Goal: Communication & Community: Answer question/provide support

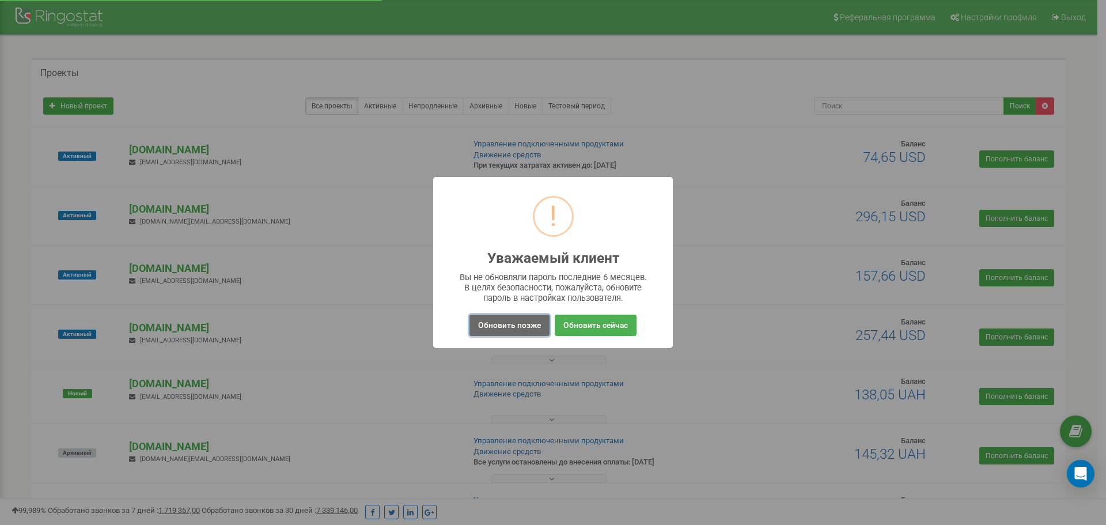
click at [509, 330] on button "Обновить позже" at bounding box center [509, 325] width 80 height 21
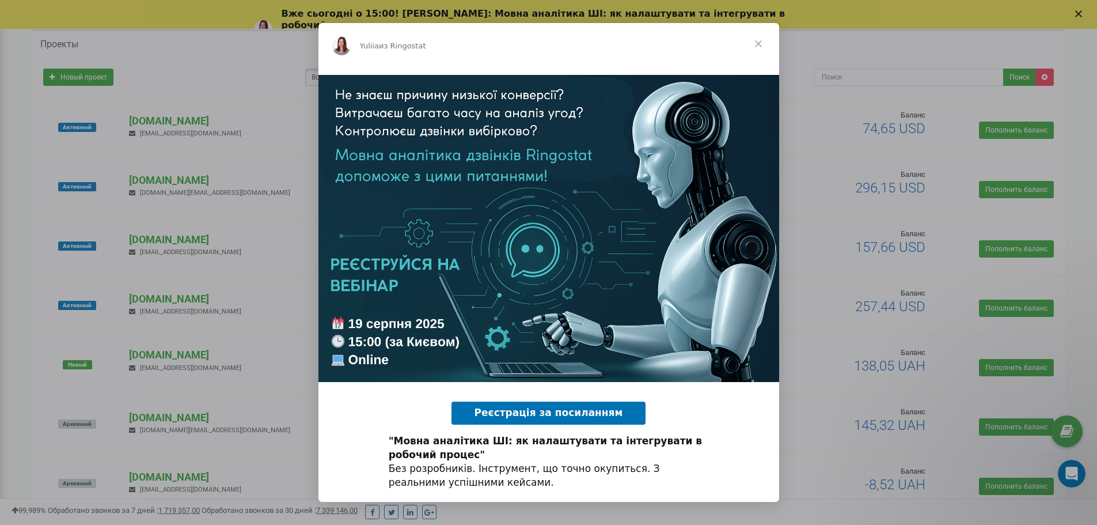
click at [752, 37] on span "Закрыть" at bounding box center [758, 43] width 41 height 41
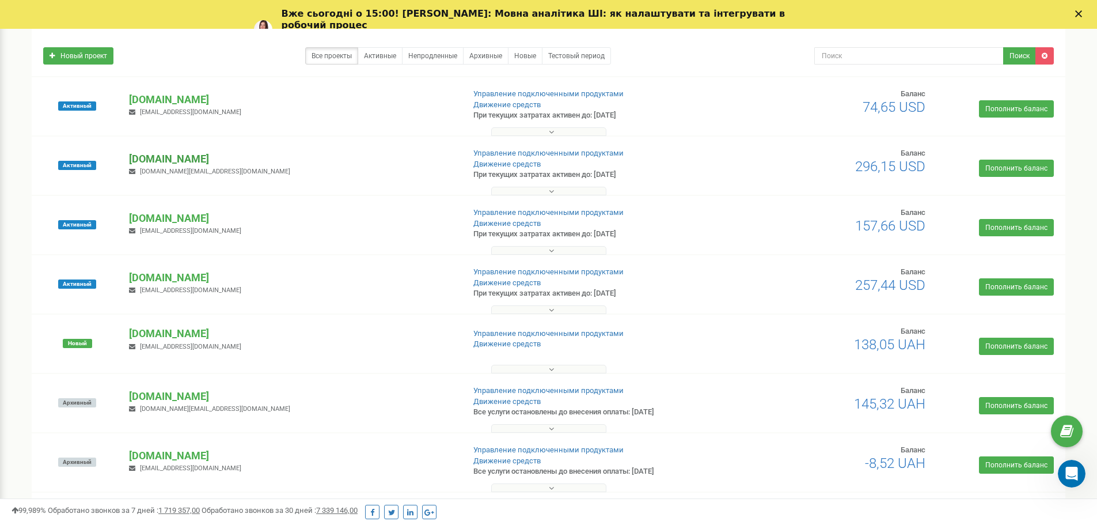
scroll to position [115, 0]
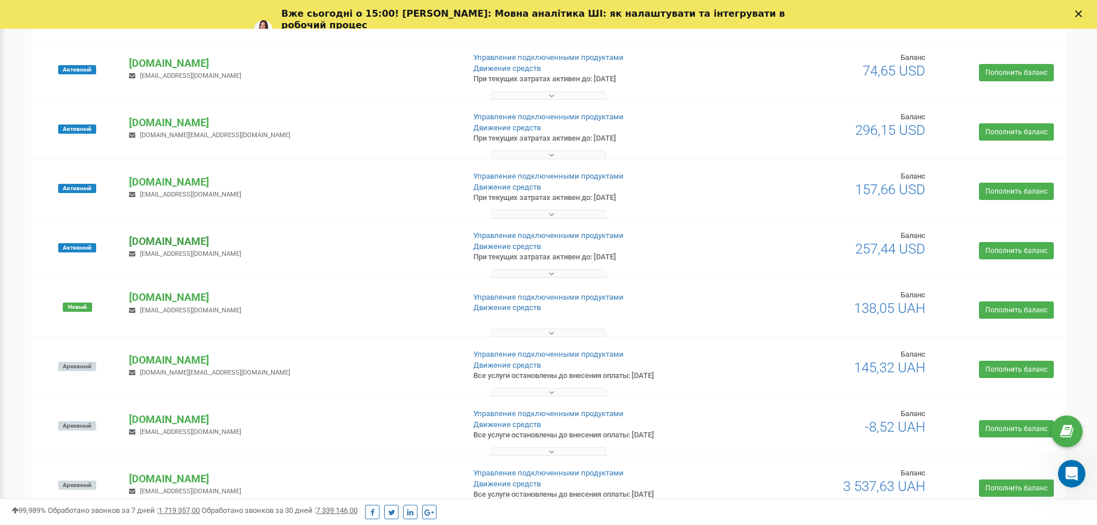
click at [205, 236] on p "[DOMAIN_NAME]" at bounding box center [291, 241] width 325 height 15
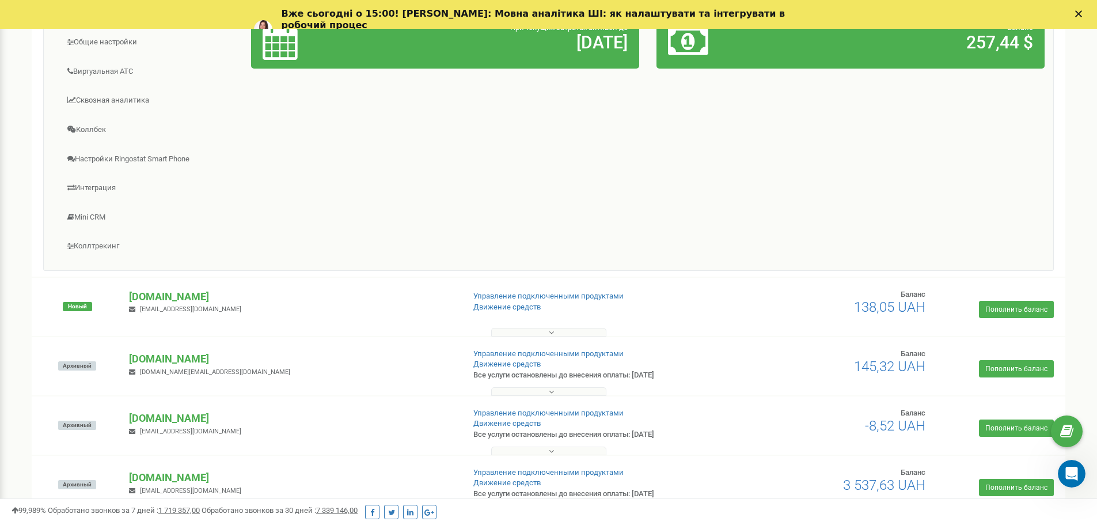
scroll to position [518, 0]
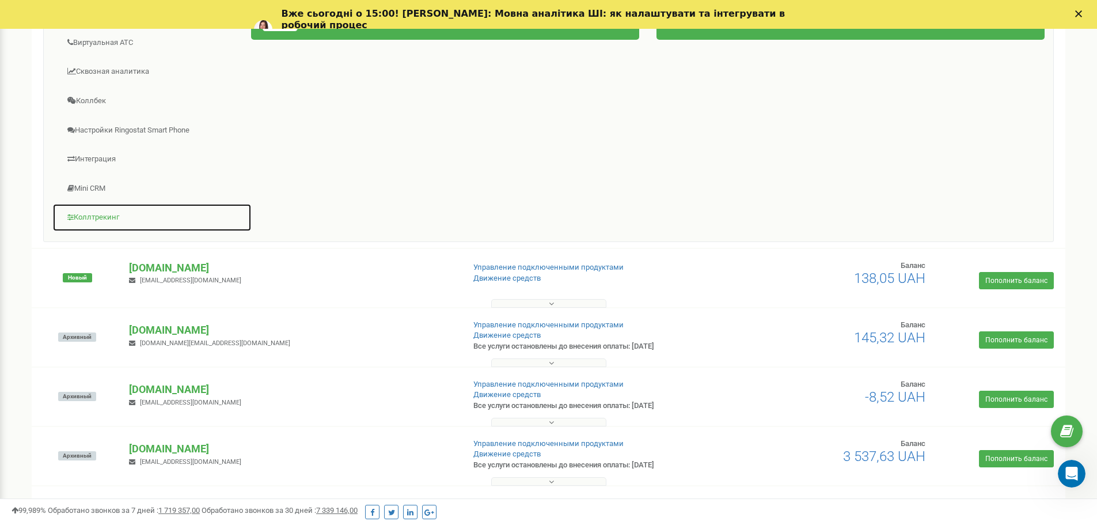
click at [108, 214] on link "Коллтрекинг" at bounding box center [151, 217] width 199 height 28
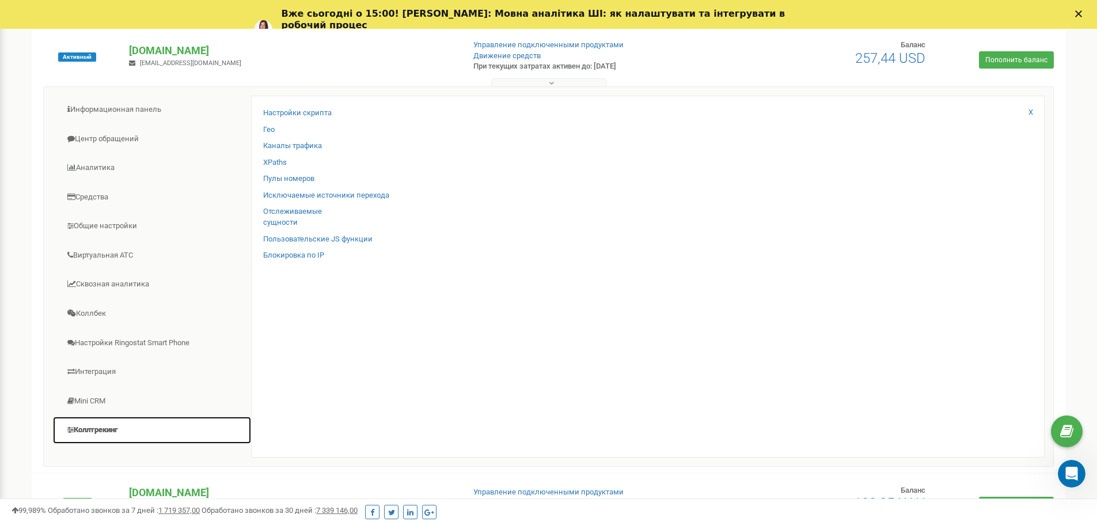
scroll to position [288, 0]
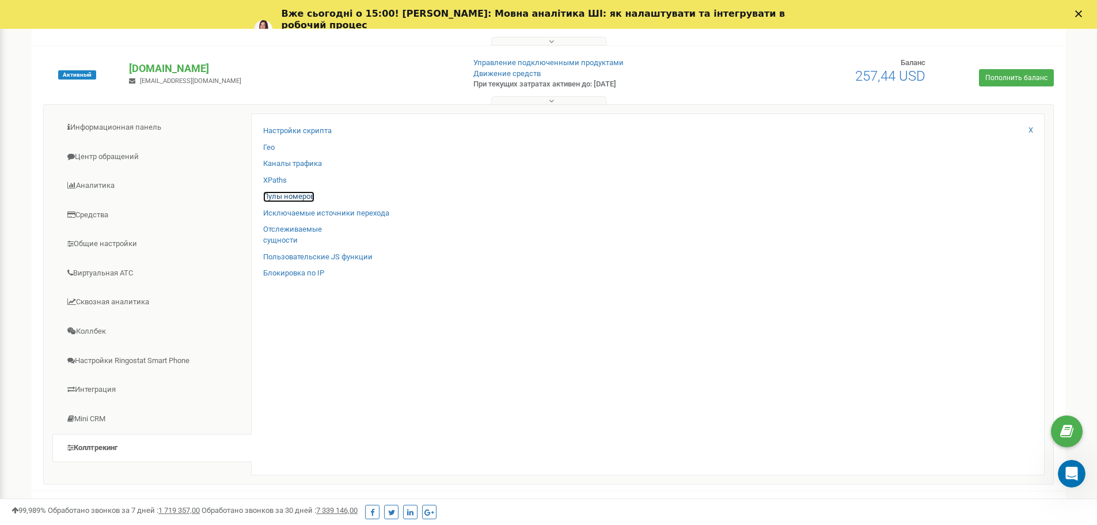
click at [307, 200] on link "Пулы номеров" at bounding box center [288, 196] width 51 height 11
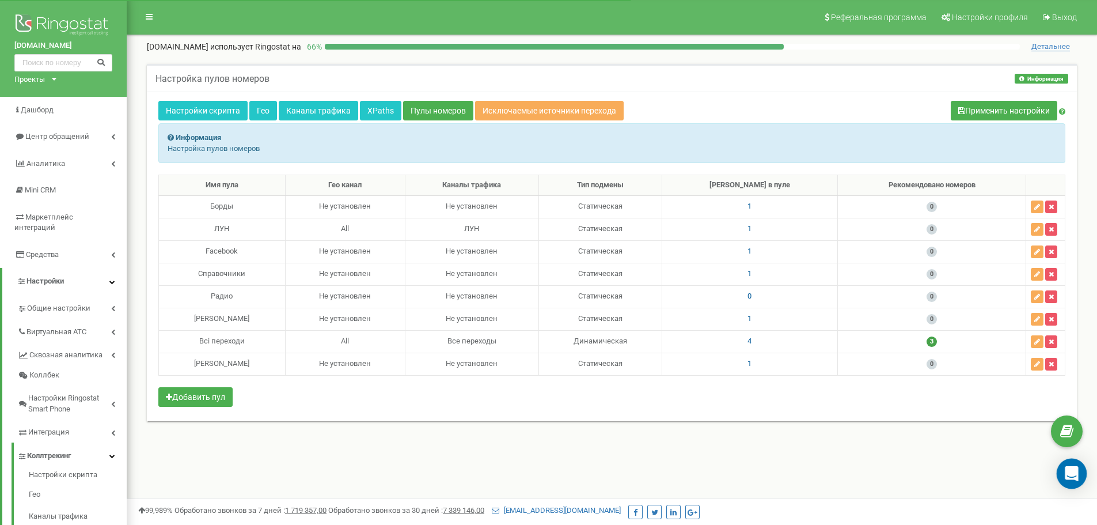
click at [1077, 477] on icon "Open Intercom Messenger" at bounding box center [1071, 473] width 13 height 15
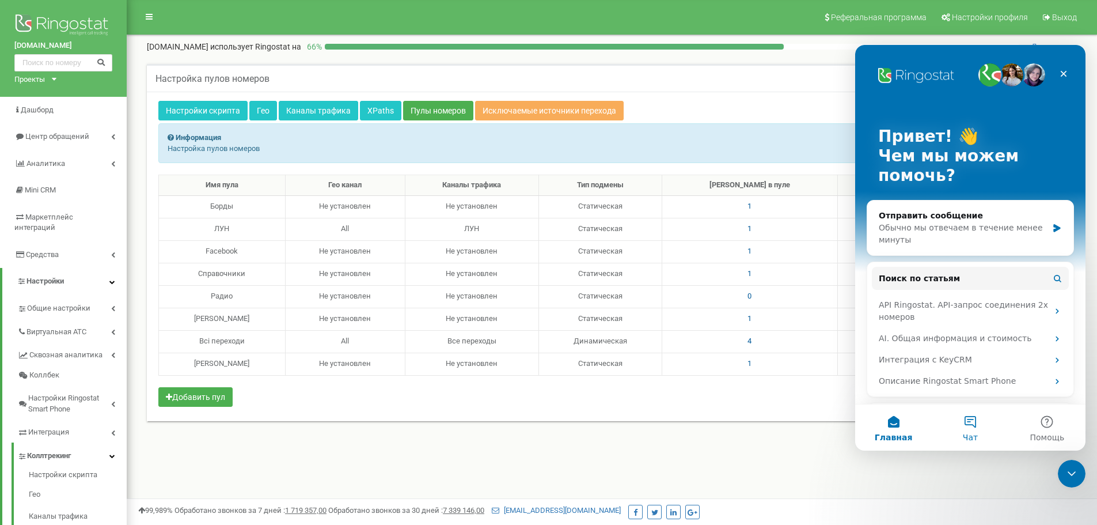
click at [979, 419] on button "Чат" at bounding box center [970, 427] width 77 height 46
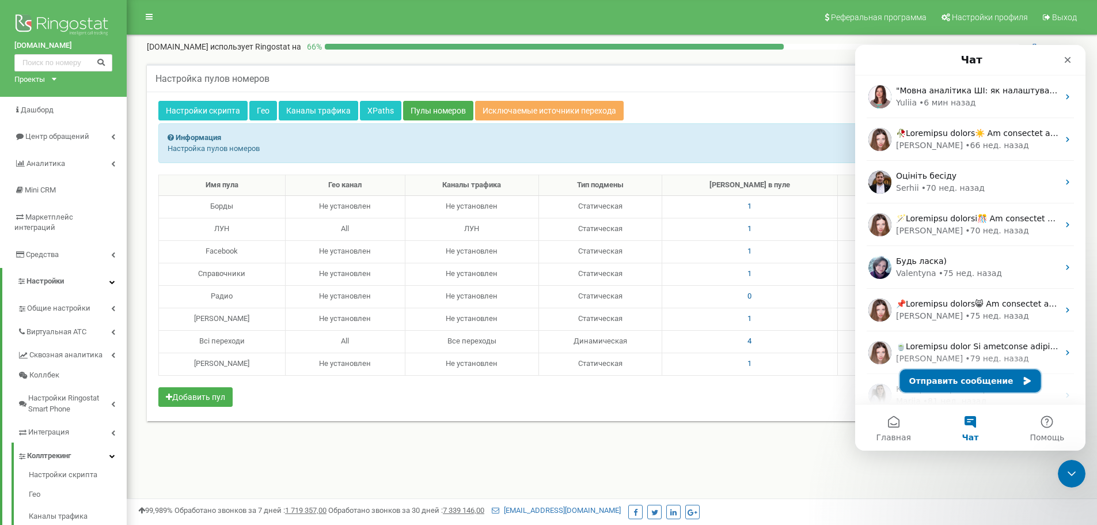
click at [968, 385] on button "Отправить сообщение" at bounding box center [970, 380] width 141 height 23
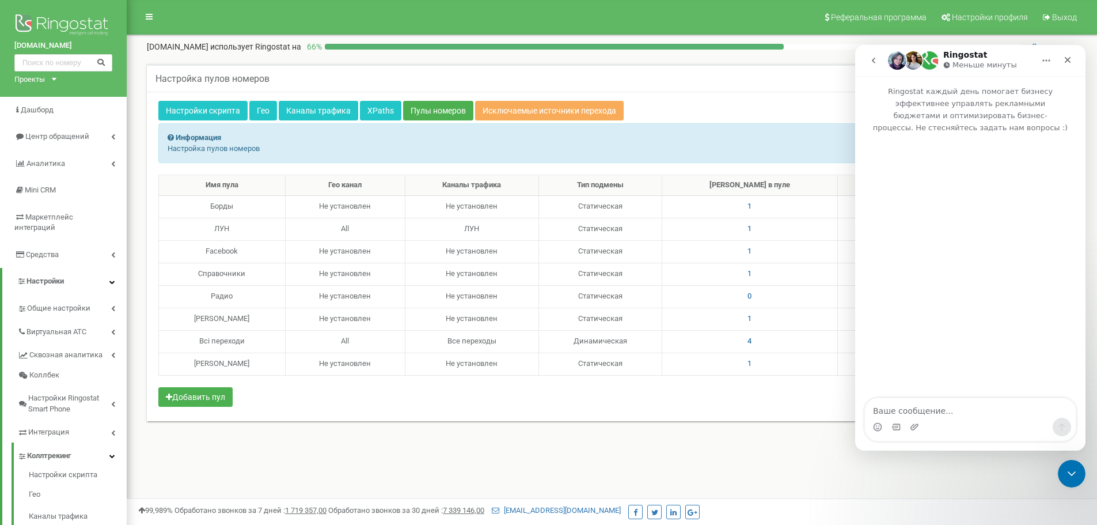
click at [957, 409] on textarea "Ваше сообщение..." at bounding box center [970, 408] width 211 height 20
type textarea "Доброго дня! У нас в проєкті Оболонь Плаза є номер "Радіо" статичний. Його можн…"
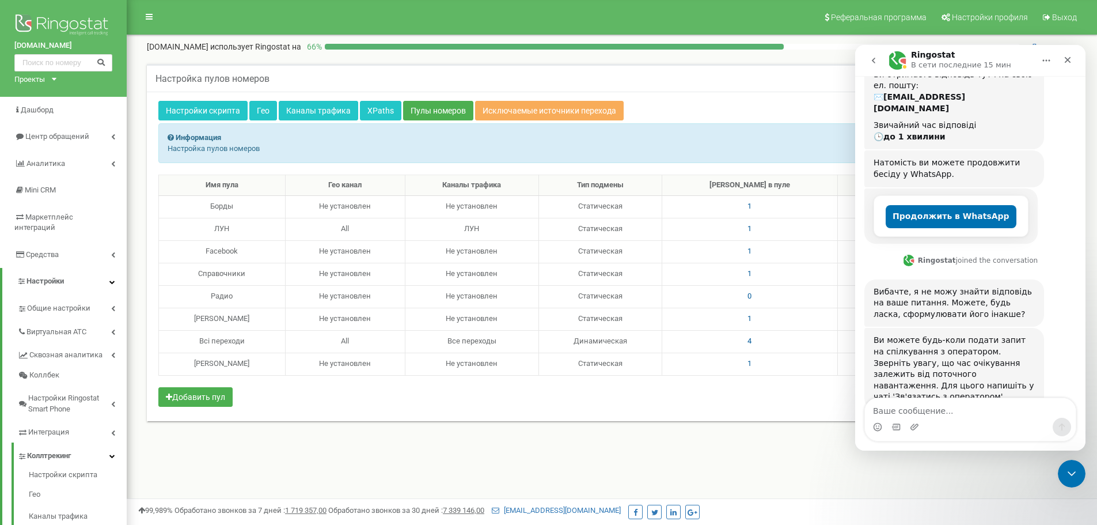
scroll to position [143, 0]
type textarea "спілкування з оператором"
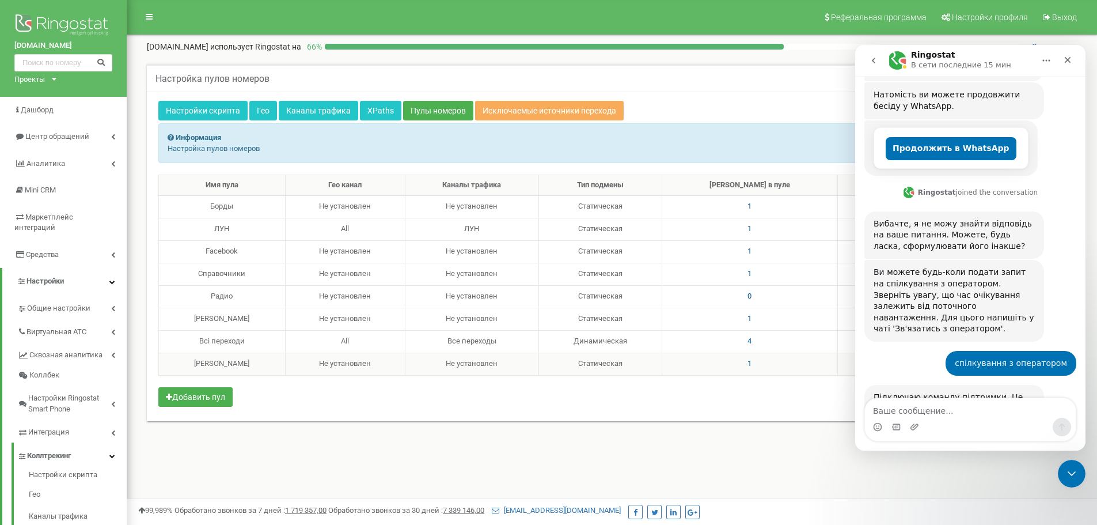
scroll to position [234, 0]
